Goal: Task Accomplishment & Management: Use online tool/utility

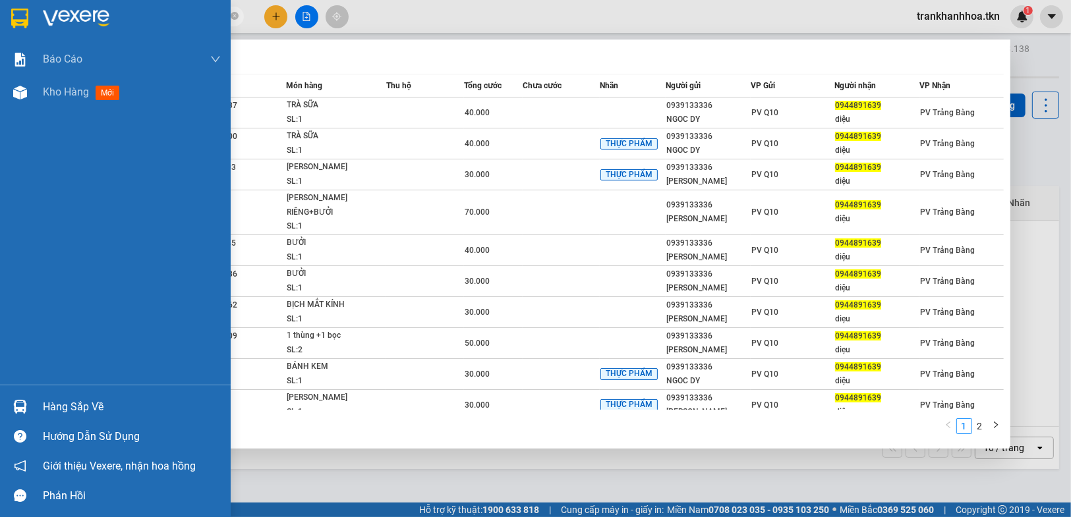
click at [57, 404] on div "Hàng sắp về" at bounding box center [132, 407] width 178 height 20
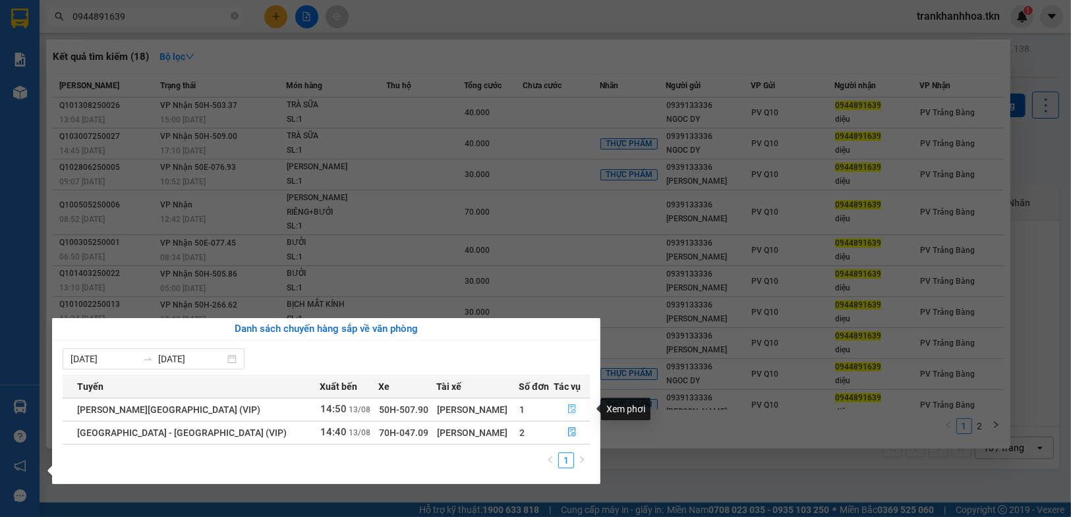
click at [563, 404] on button "button" at bounding box center [571, 409] width 35 height 21
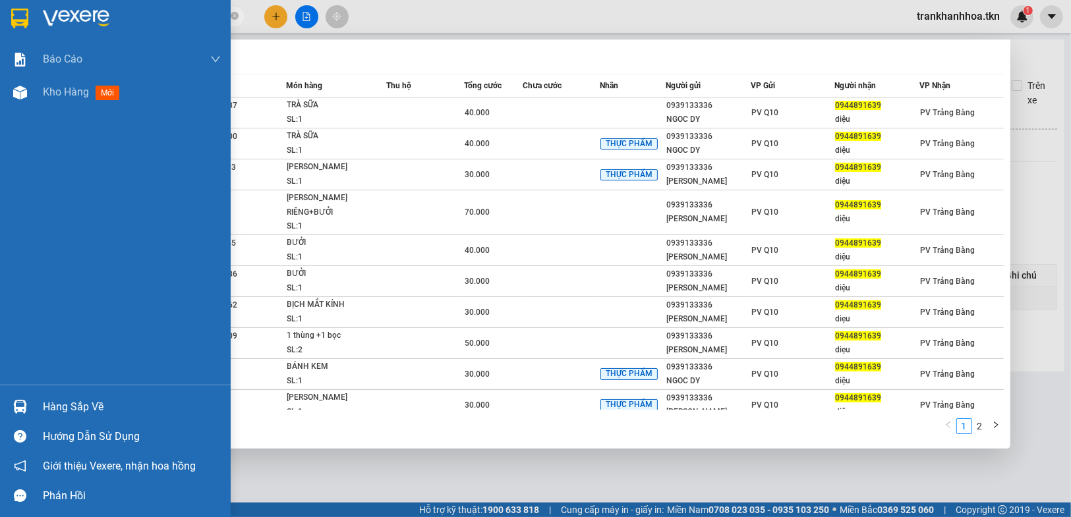
click at [40, 401] on div "Hàng sắp về" at bounding box center [115, 407] width 231 height 30
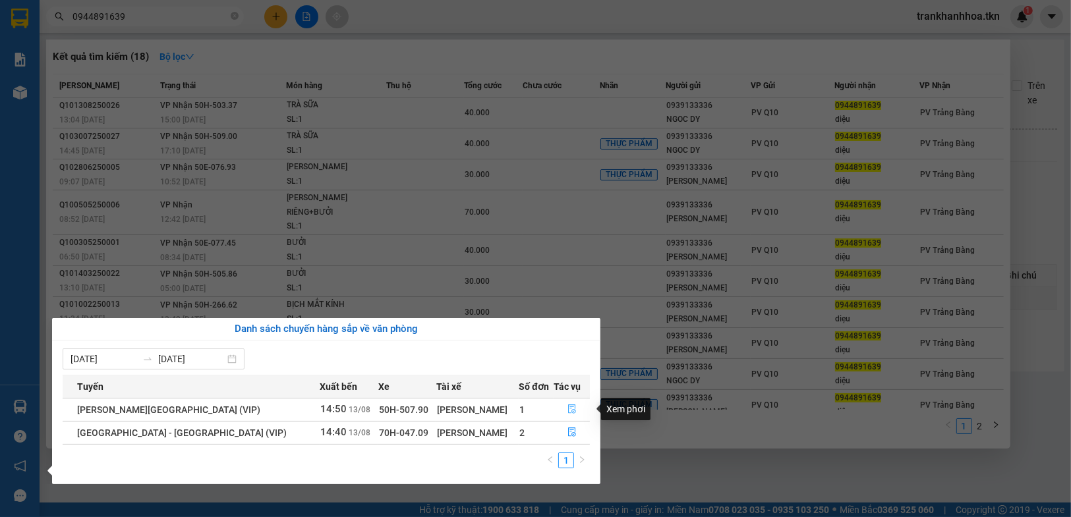
click at [570, 409] on button "button" at bounding box center [571, 409] width 35 height 21
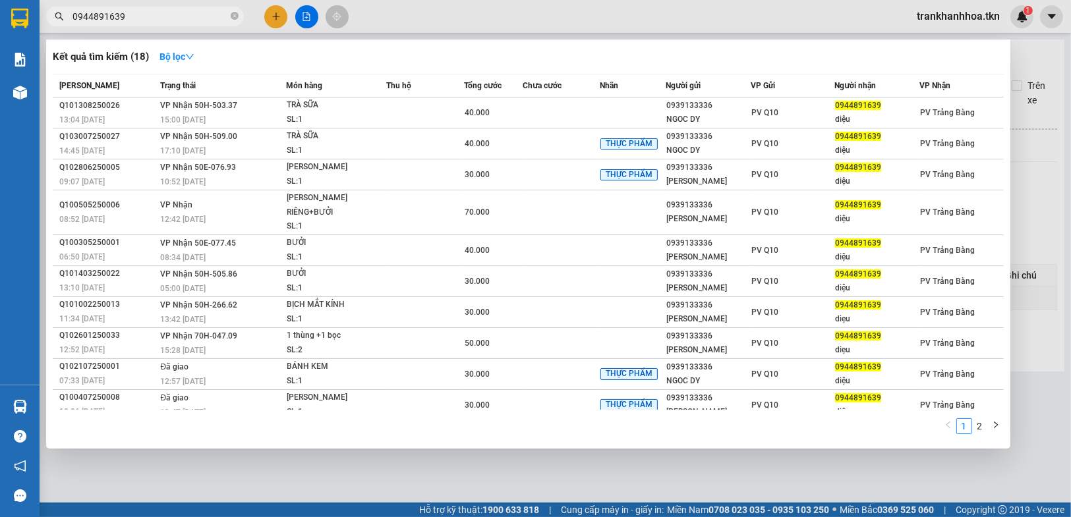
drag, startPoint x: 481, startPoint y: 479, endPoint x: 896, endPoint y: 246, distance: 476.9
click at [488, 474] on div at bounding box center [535, 258] width 1071 height 517
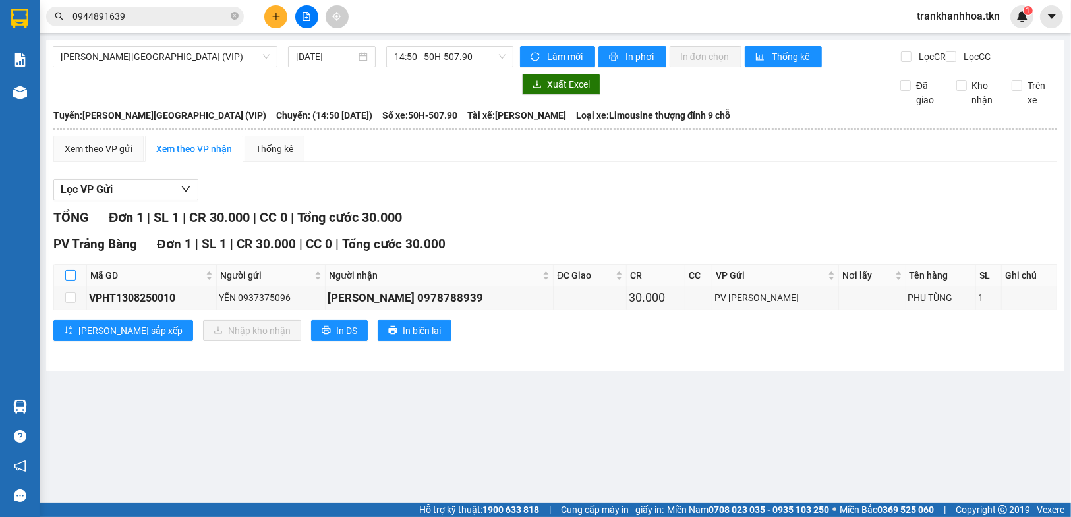
click at [72, 281] on input "checkbox" at bounding box center [70, 275] width 11 height 11
checkbox input "true"
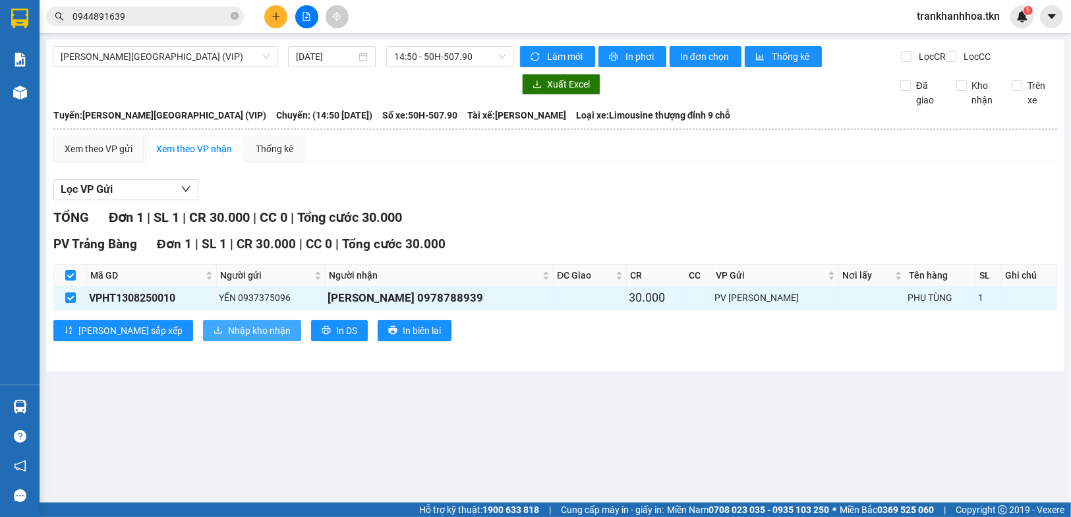
click at [228, 338] on span "Nhập kho nhận" at bounding box center [259, 331] width 63 height 15
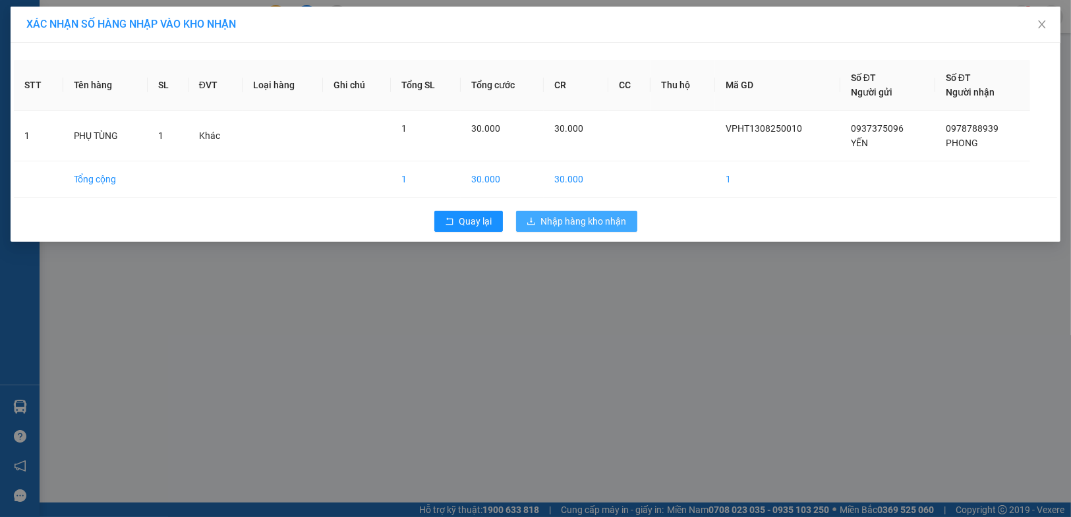
drag, startPoint x: 555, startPoint y: 220, endPoint x: 225, endPoint y: 297, distance: 338.5
click at [555, 220] on span "Nhập hàng kho nhận" at bounding box center [584, 221] width 86 height 15
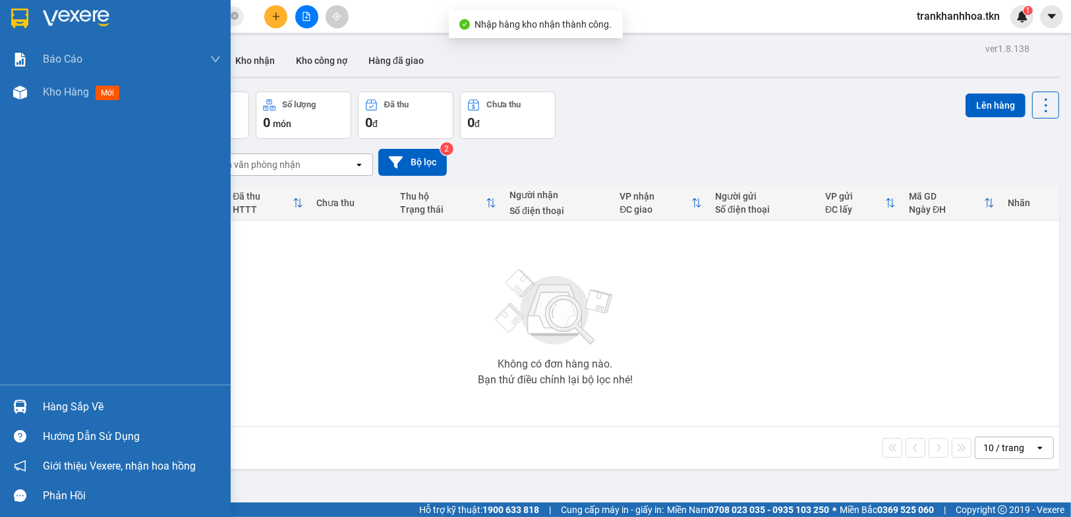
click at [26, 407] on img at bounding box center [20, 407] width 14 height 14
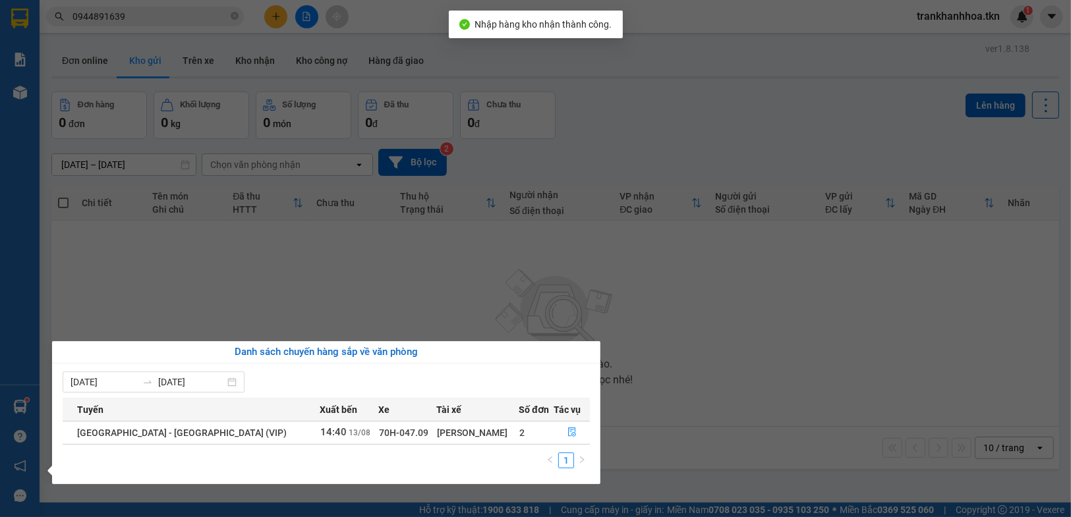
click at [738, 403] on section "Kết quả [PERSON_NAME] ( 18 ) Bộ lọc Mã ĐH Trạng thái Món hàng Thu hộ Tổng [PERS…" at bounding box center [535, 258] width 1071 height 517
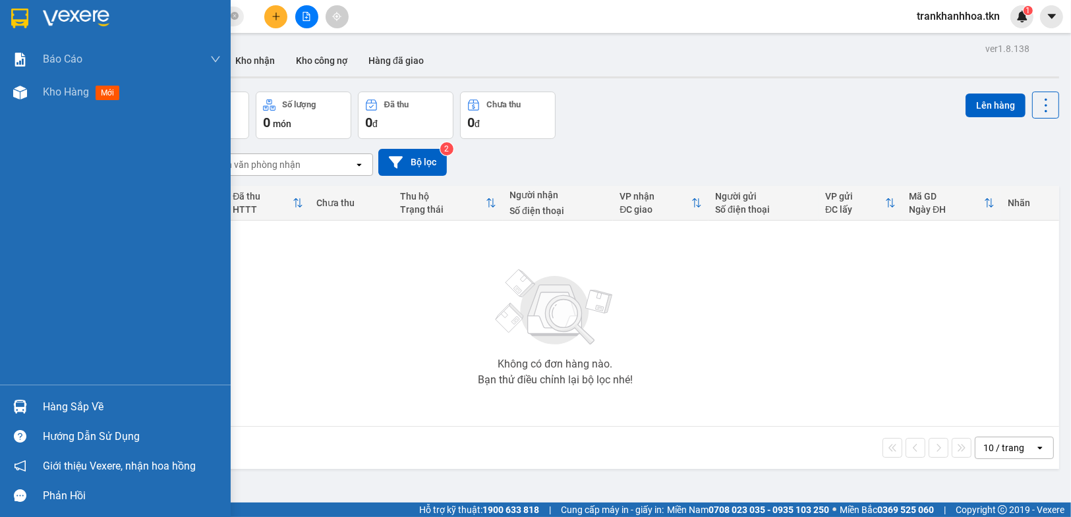
click at [17, 409] on img at bounding box center [20, 407] width 14 height 14
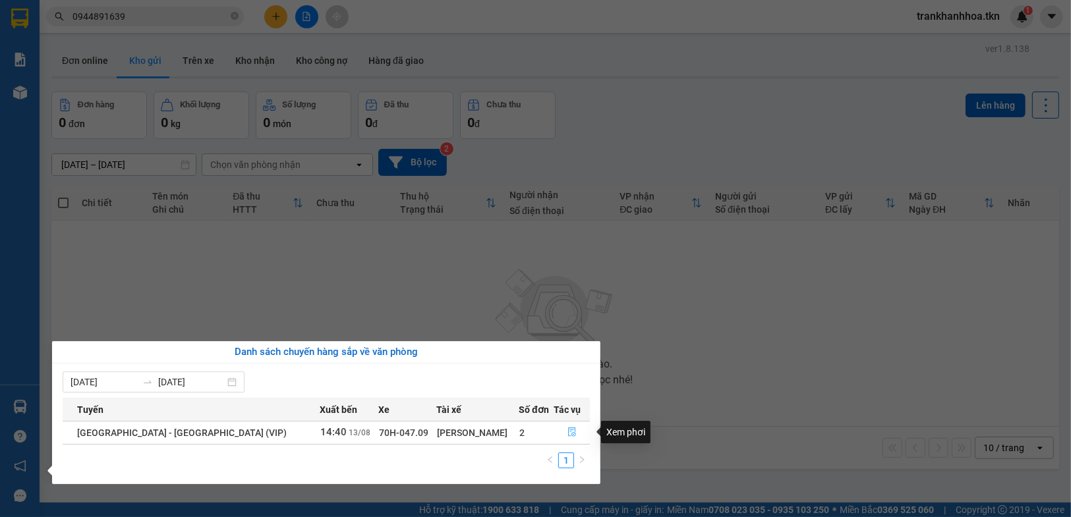
click at [568, 430] on icon "file-done" at bounding box center [572, 432] width 8 height 9
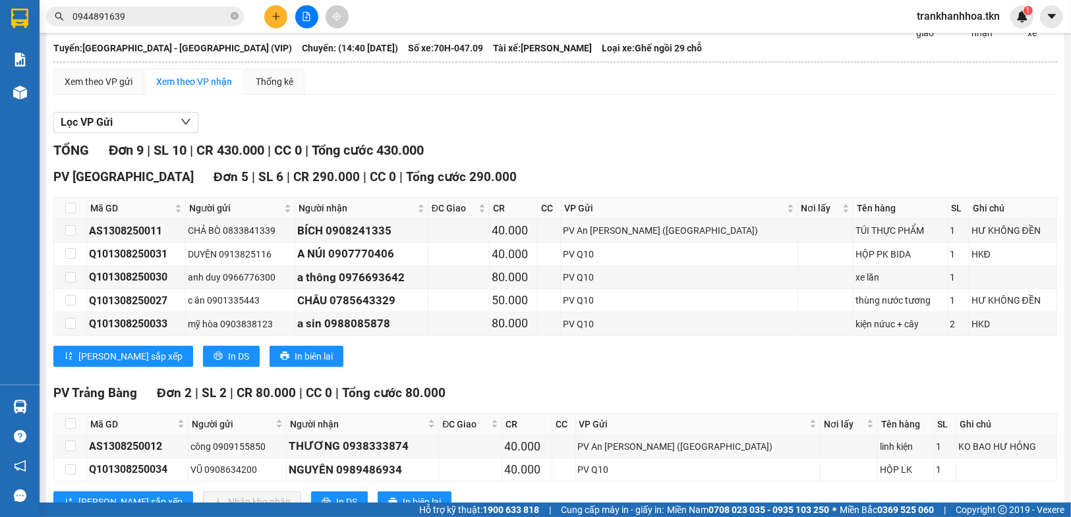
scroll to position [198, 0]
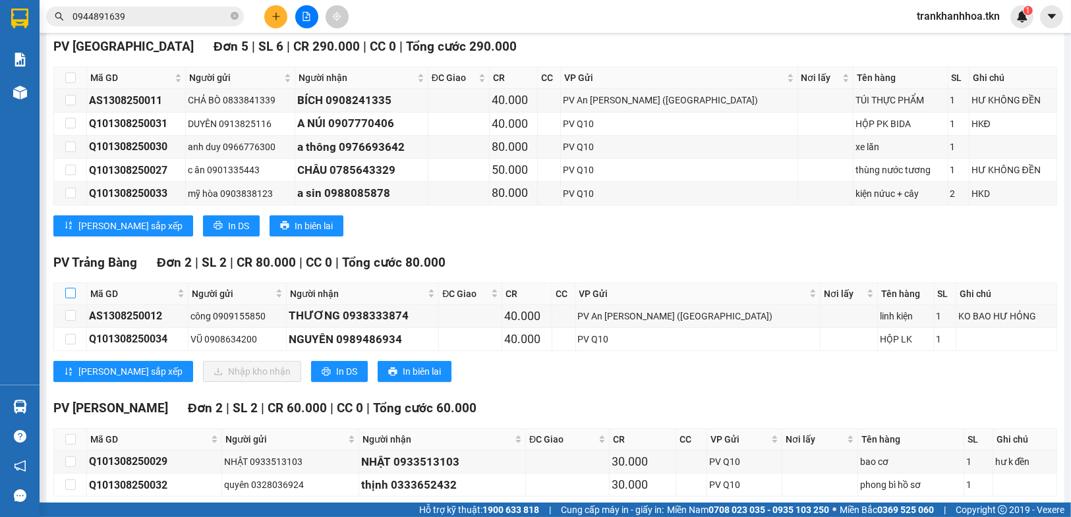
click at [73, 299] on input "checkbox" at bounding box center [70, 293] width 11 height 11
checkbox input "true"
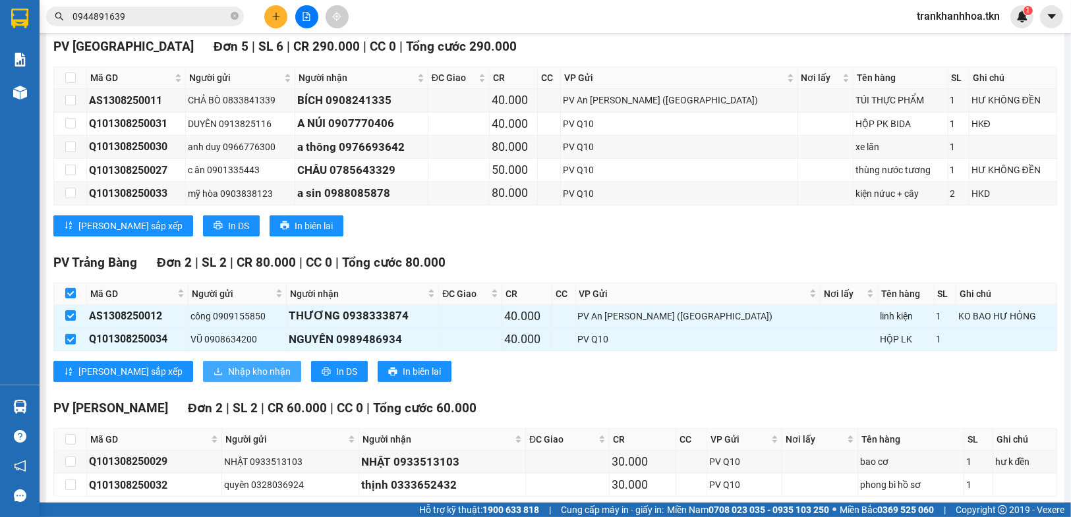
click at [228, 379] on span "Nhập kho nhận" at bounding box center [259, 372] width 63 height 15
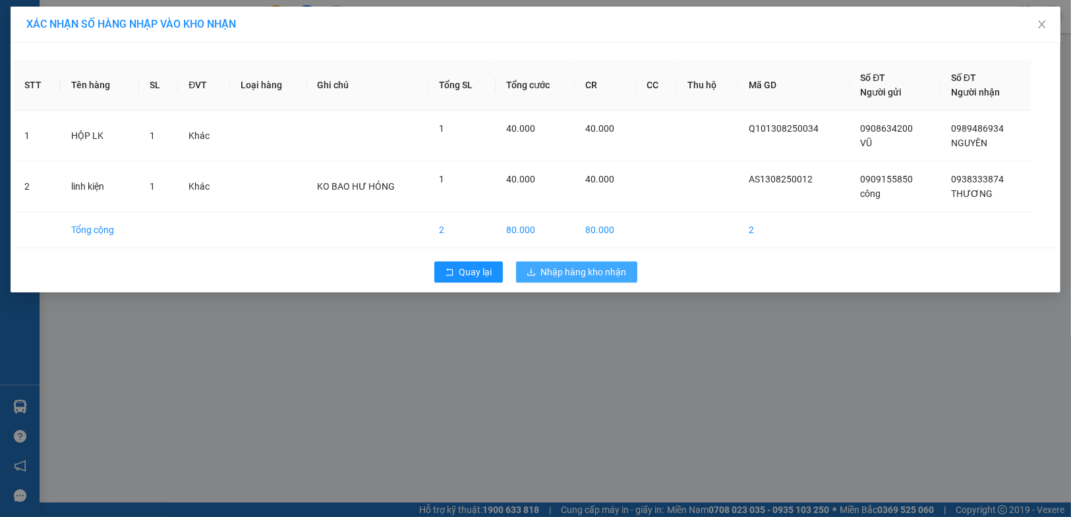
click at [592, 268] on span "Nhập hàng kho nhận" at bounding box center [584, 272] width 86 height 15
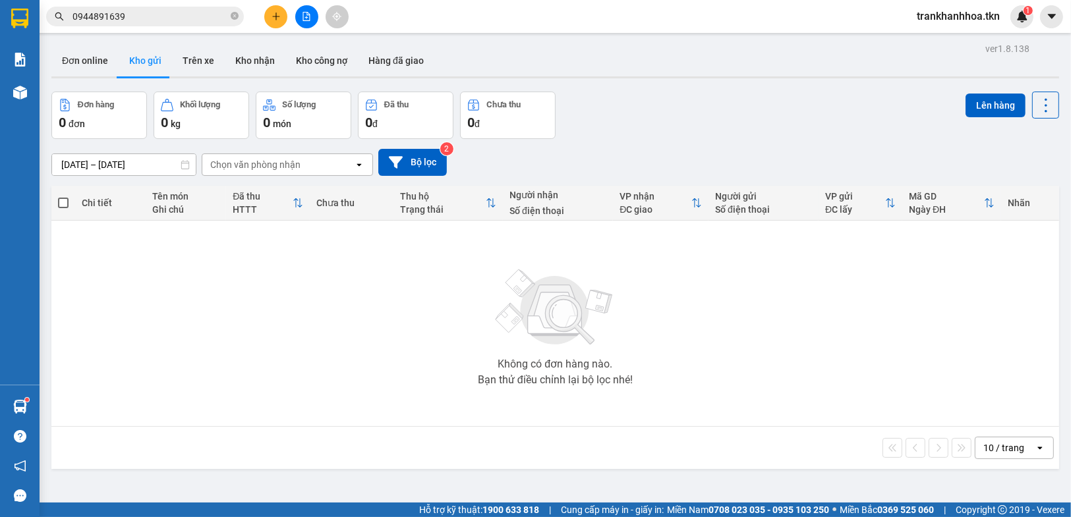
click at [142, 7] on span "0944891639" at bounding box center [145, 17] width 198 height 20
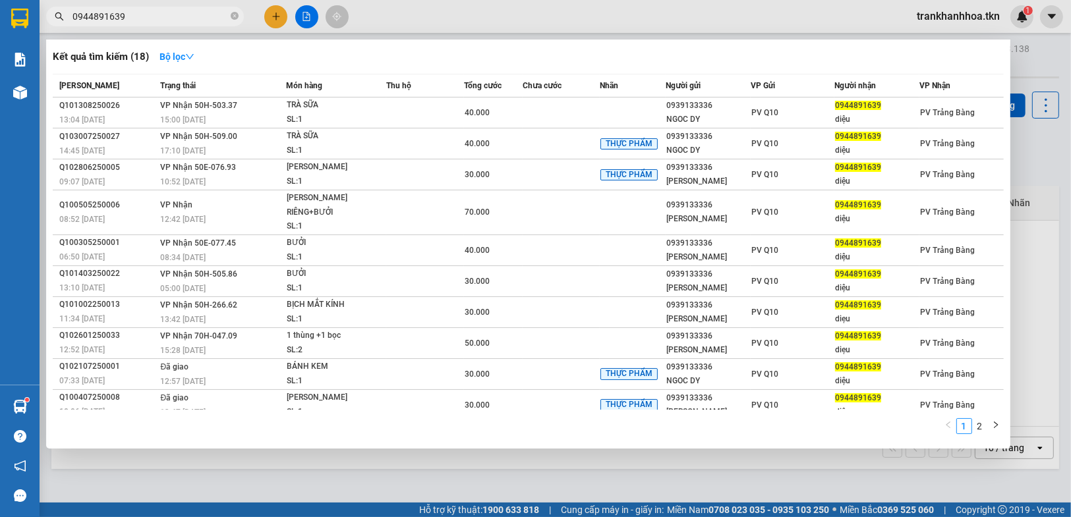
click at [142, 16] on input "0944891639" at bounding box center [151, 16] width 156 height 15
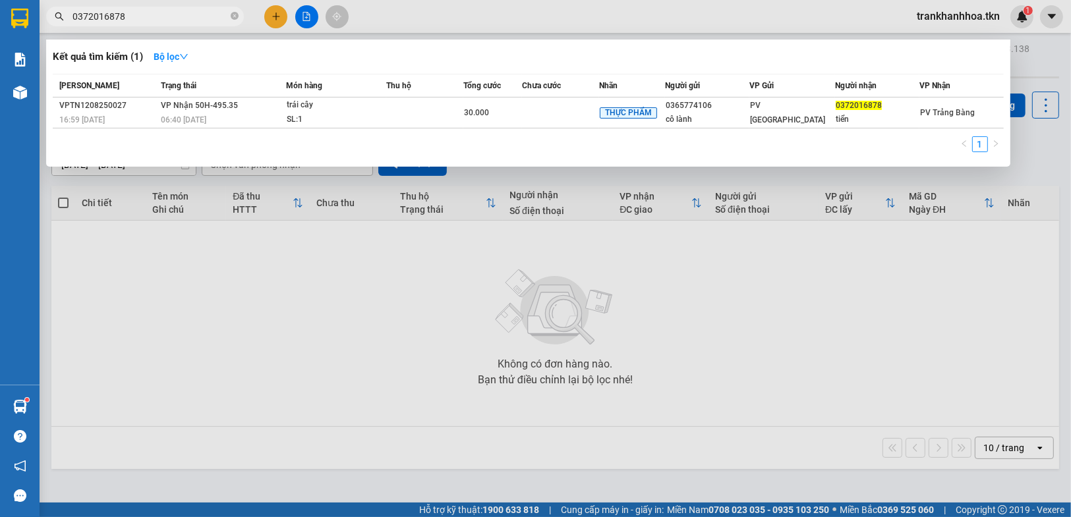
type input "0372016878"
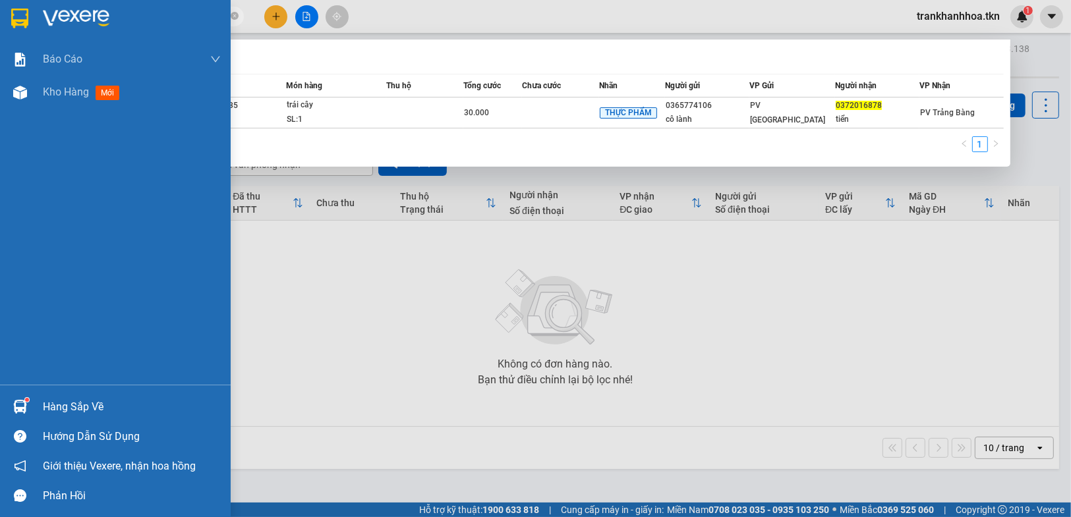
click at [72, 408] on div "Hàng sắp về" at bounding box center [132, 407] width 178 height 20
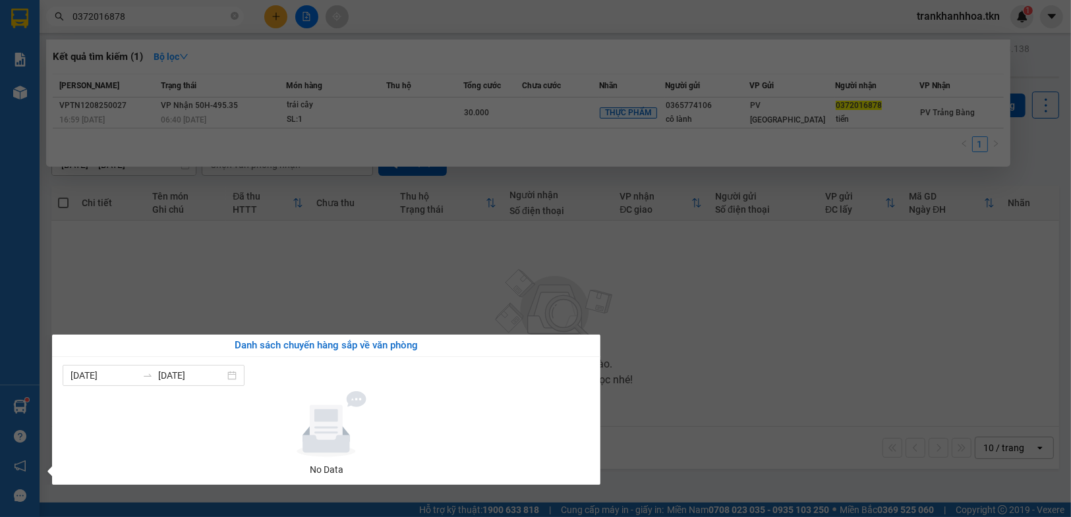
click at [776, 367] on section "Kết quả [PERSON_NAME] ( 1 ) Bộ lọc Mã ĐH Trạng thái Món hàng Thu hộ Tổng [PERSO…" at bounding box center [535, 258] width 1071 height 517
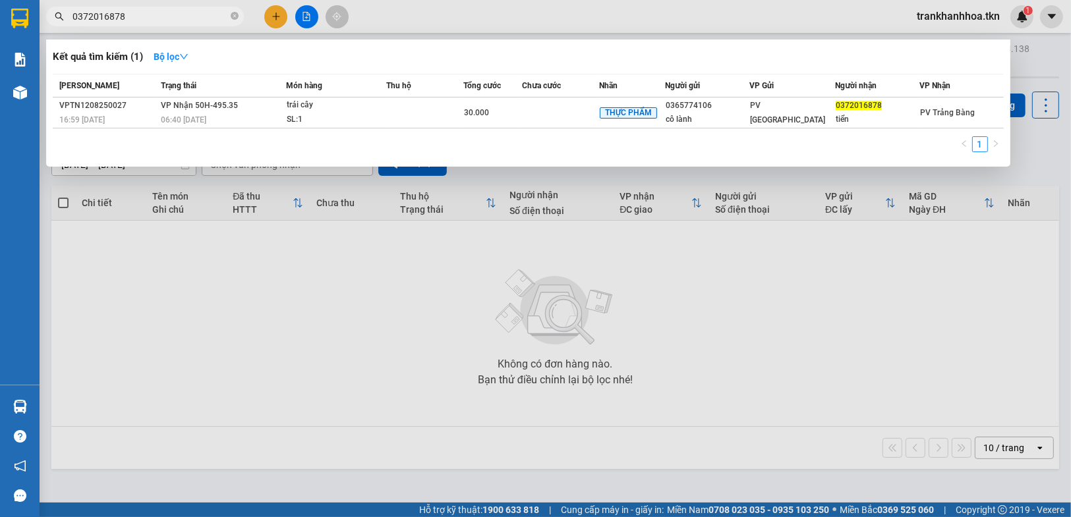
click at [694, 396] on div at bounding box center [535, 258] width 1071 height 517
